Goal: Information Seeking & Learning: Learn about a topic

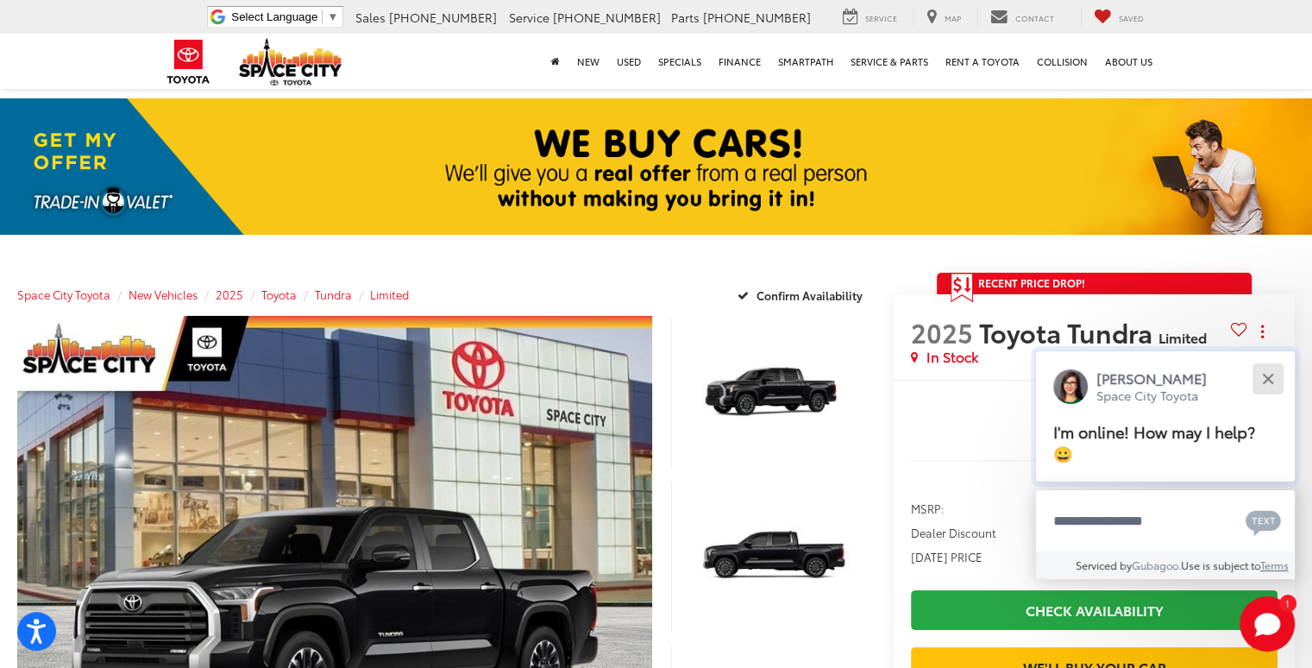
click at [1265, 375] on div "Close" at bounding box center [1267, 378] width 11 height 11
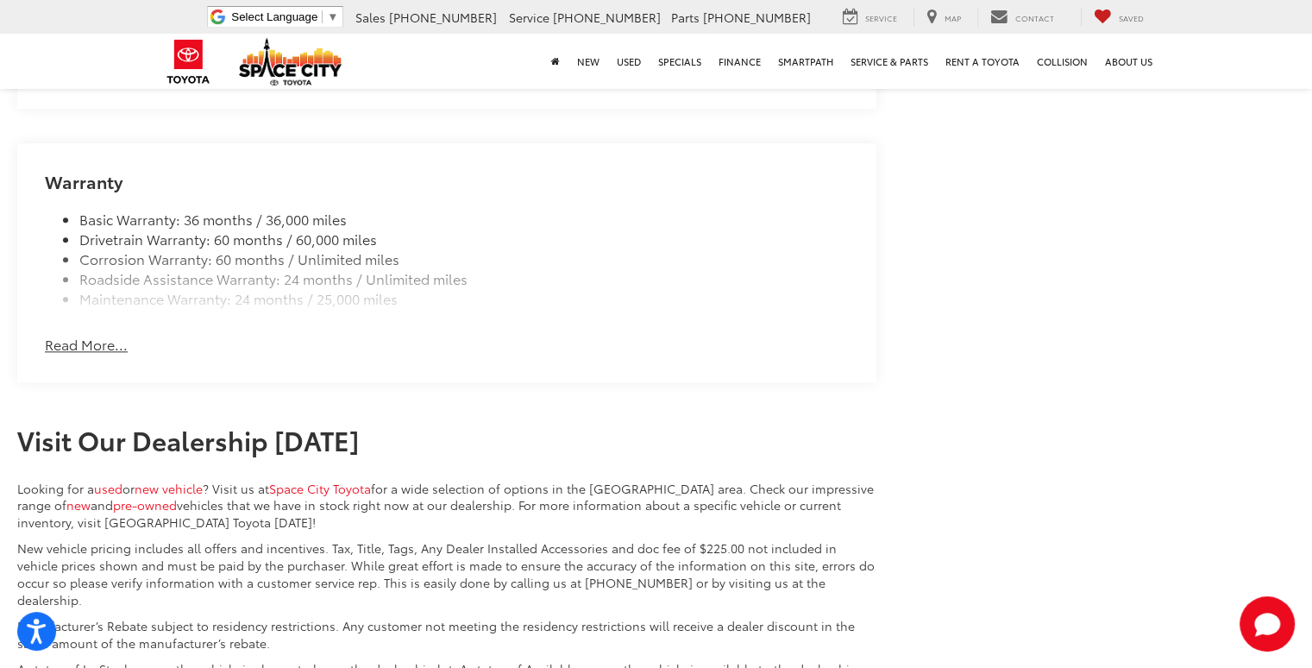
scroll to position [1933, 0]
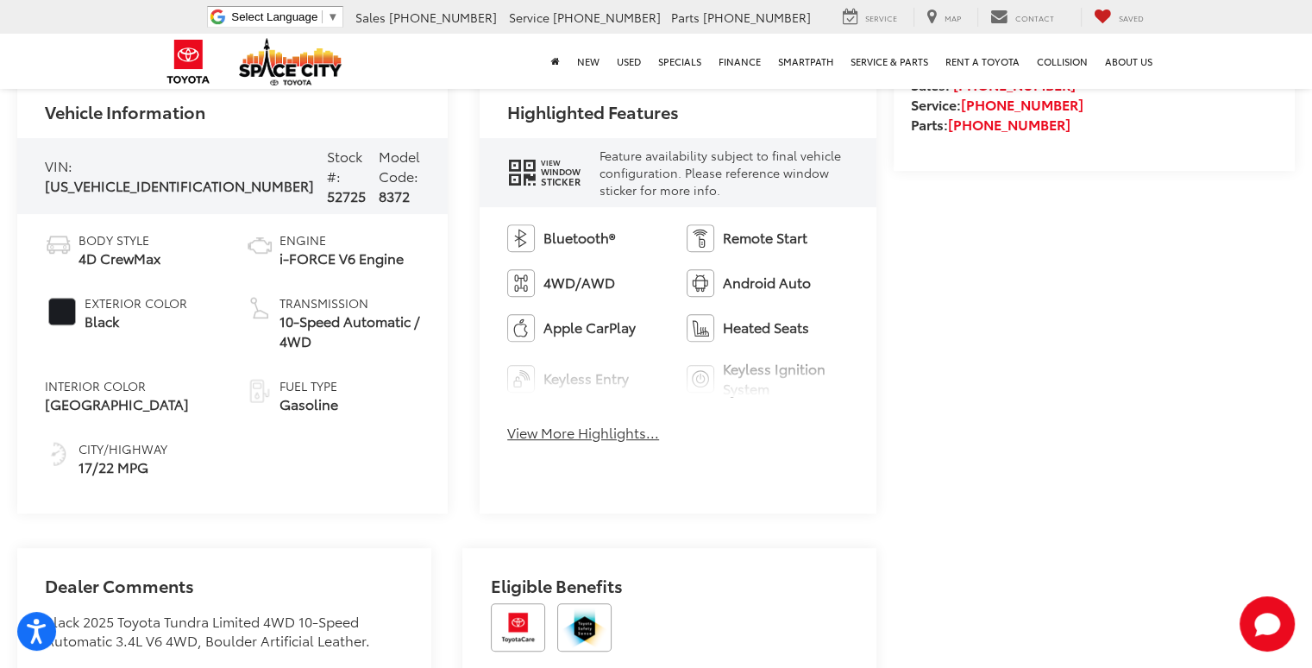
scroll to position [828, 0]
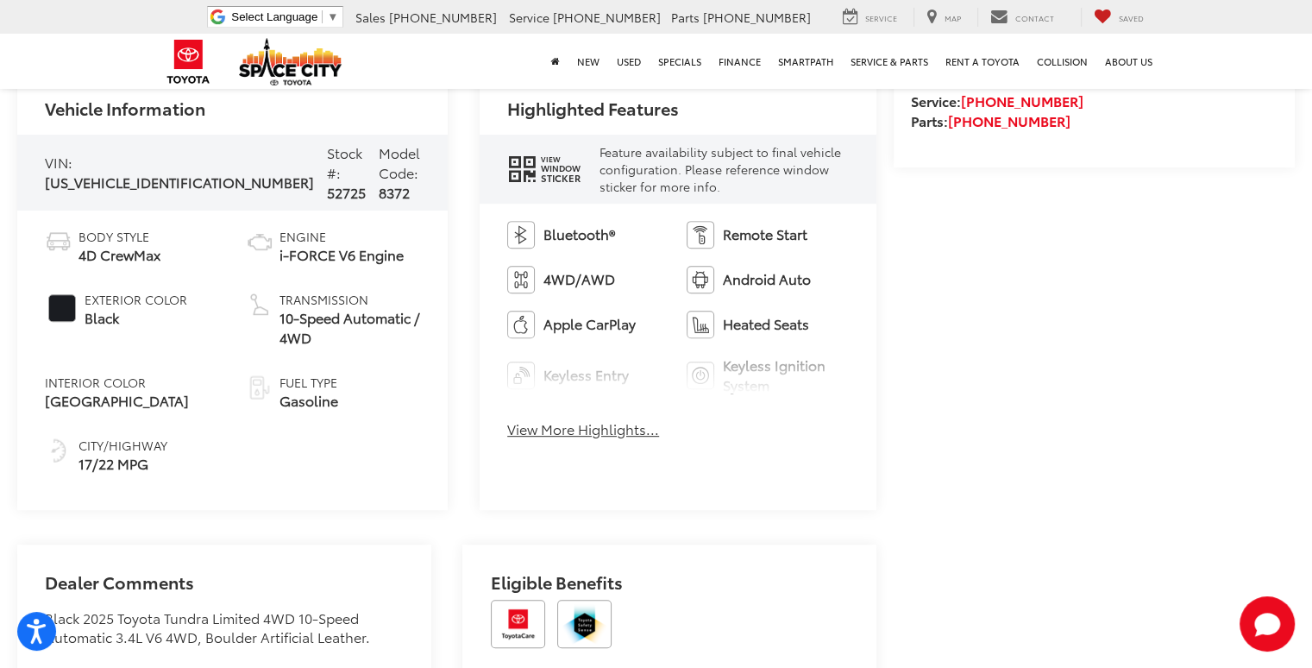
click at [540, 177] on span "Sticker" at bounding box center [560, 177] width 40 height 9
click at [533, 441] on div "Bluetooth® Remote Start 4WD/AWD Android Auto Apple CarPlay Heated Seats Keyless…" at bounding box center [678, 335] width 397 height 263
click at [532, 436] on button "View More Highlights..." at bounding box center [583, 429] width 152 height 20
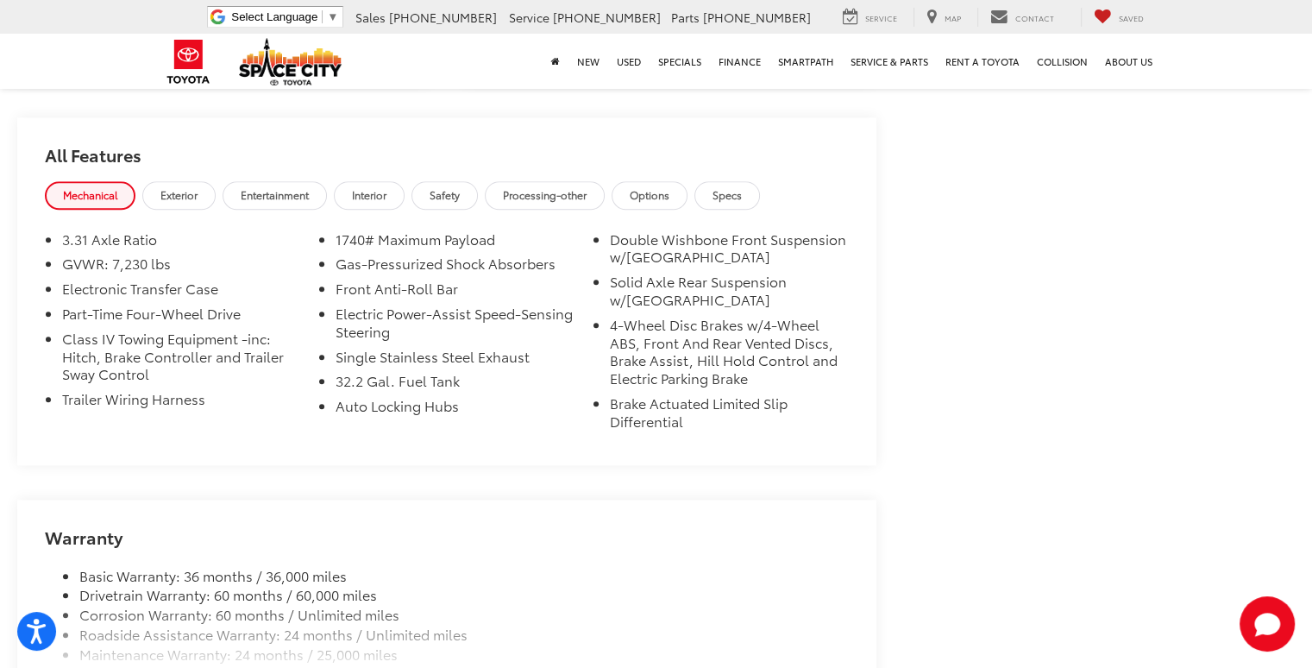
scroll to position [1760, 0]
